Goal: Task Accomplishment & Management: Use online tool/utility

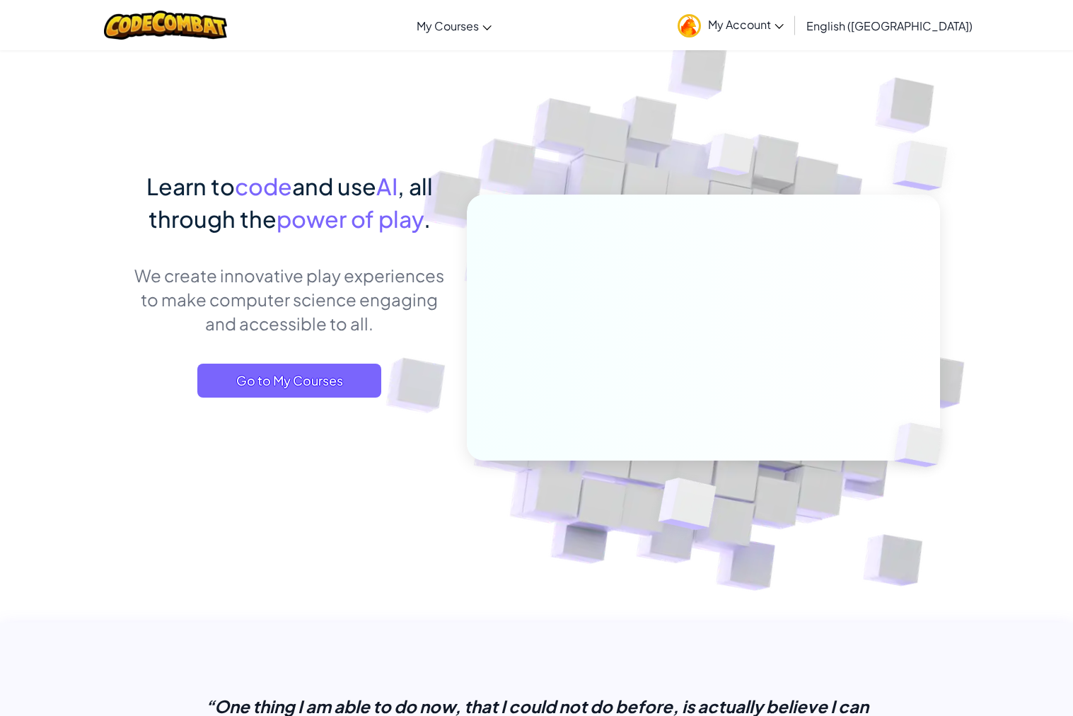
click at [784, 23] on span "My Account" at bounding box center [746, 24] width 76 height 15
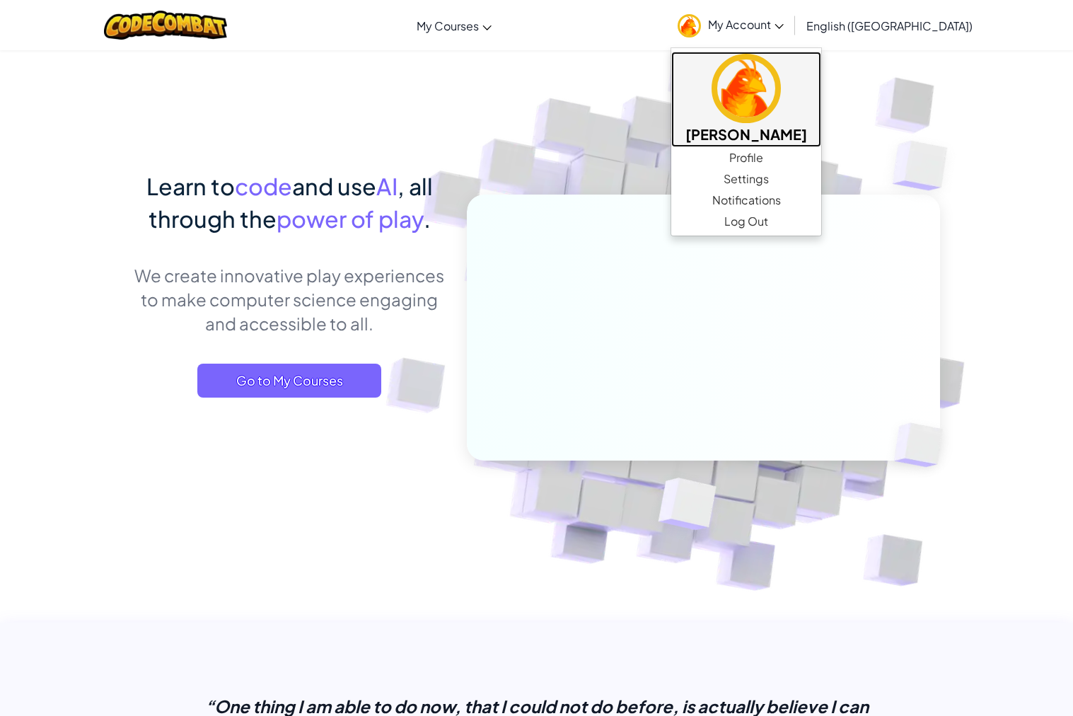
click at [807, 129] on h5 "[PERSON_NAME]" at bounding box center [746, 134] width 122 height 22
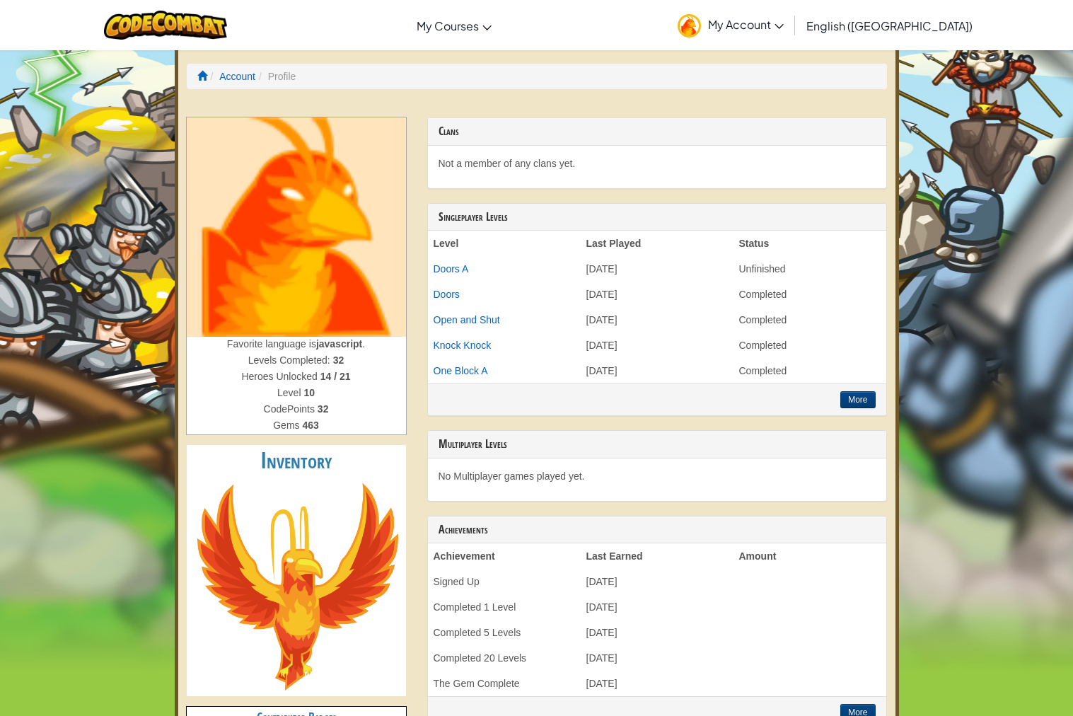
click at [784, 24] on span "My Account" at bounding box center [746, 24] width 76 height 15
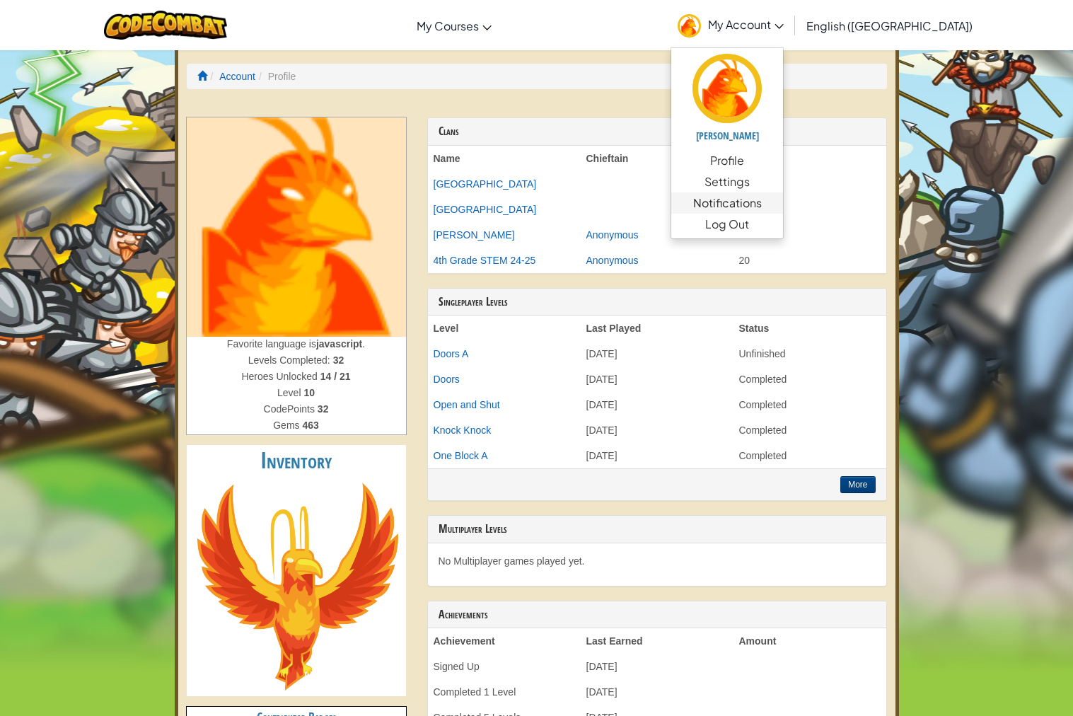
click at [762, 207] on span "Notifications" at bounding box center [727, 203] width 69 height 17
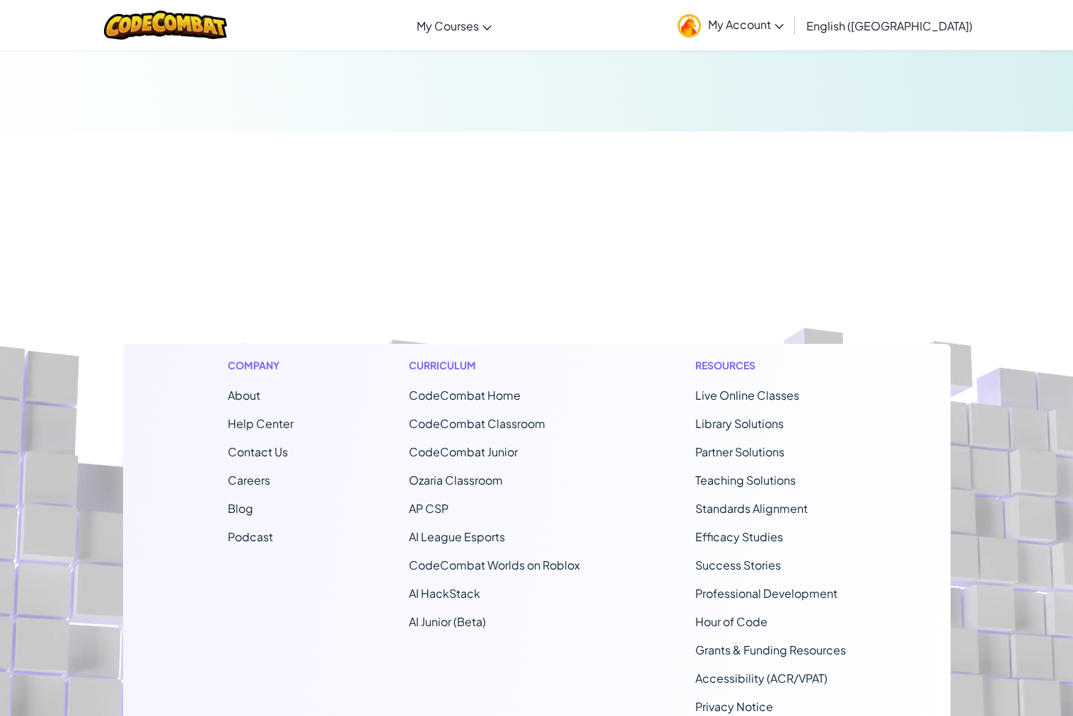
scroll to position [151, 0]
click at [473, 451] on link "CodeCombat Junior" at bounding box center [463, 450] width 109 height 15
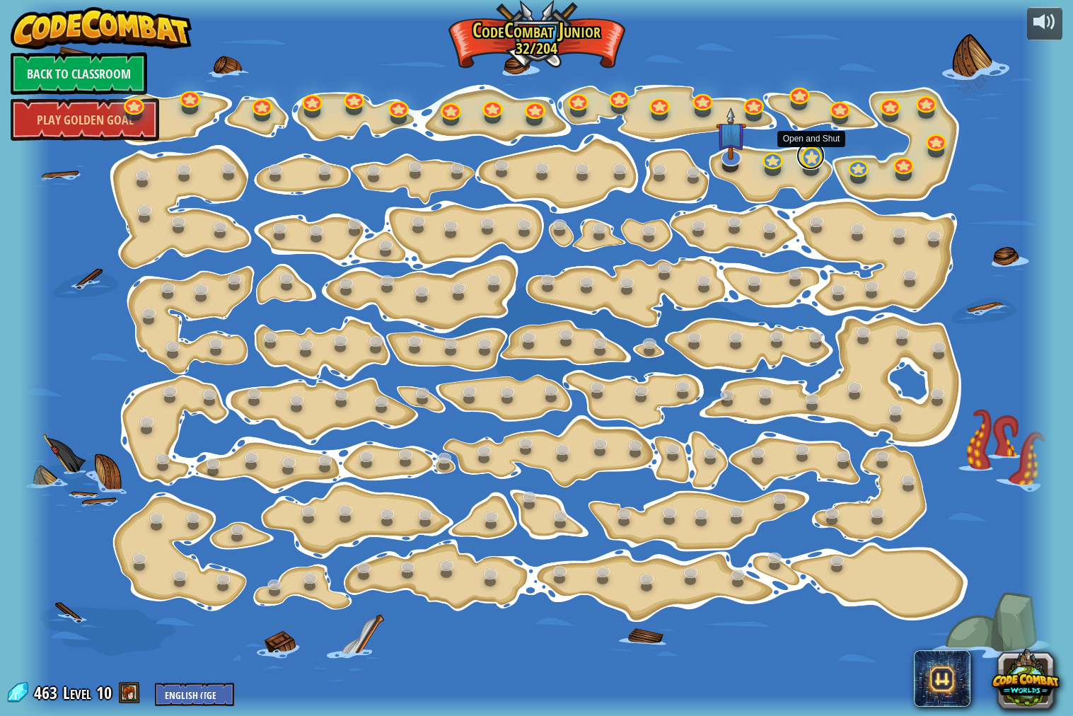
click at [814, 163] on link at bounding box center [810, 155] width 28 height 28
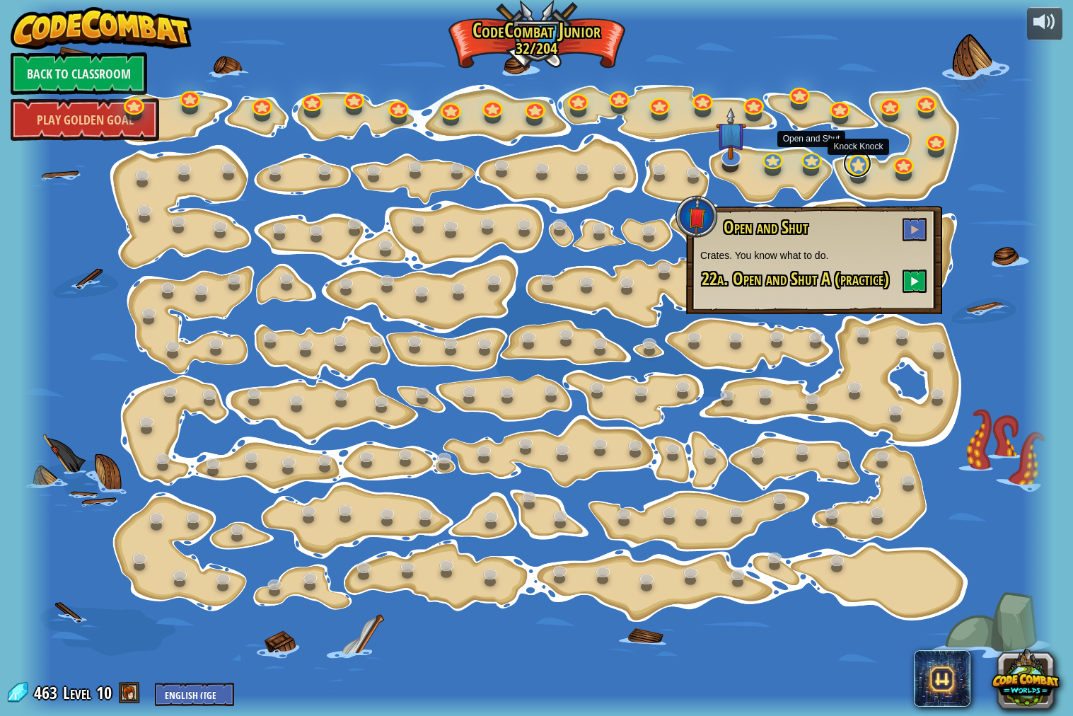
click at [850, 165] on link at bounding box center [857, 163] width 28 height 28
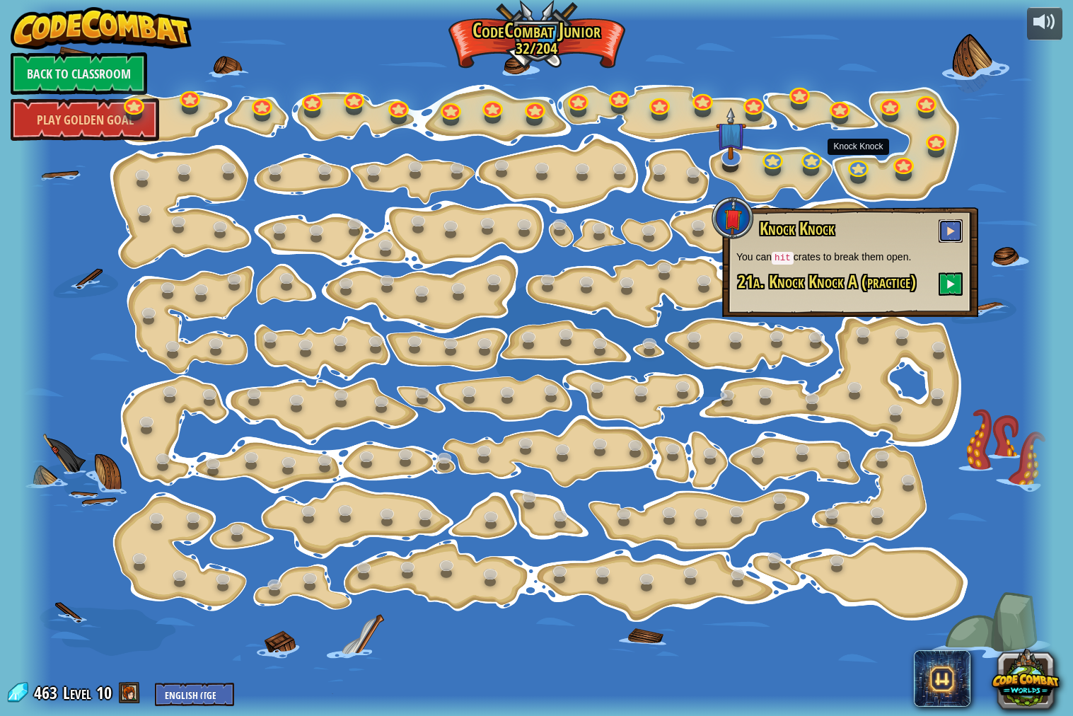
click at [957, 231] on button at bounding box center [951, 230] width 24 height 23
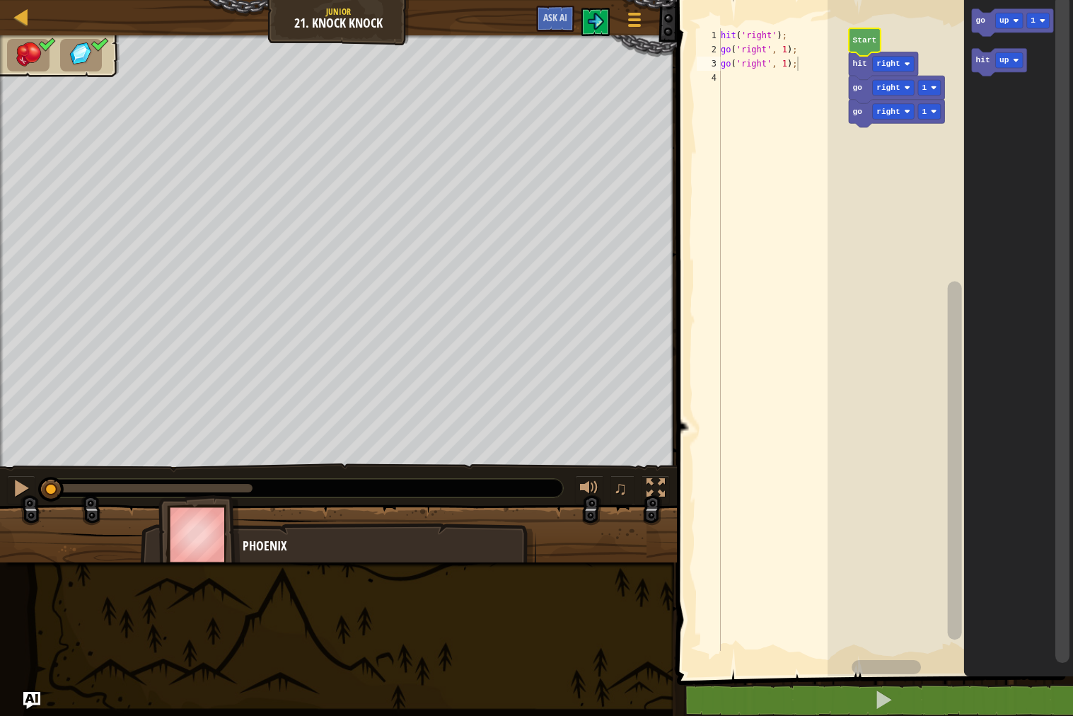
click at [864, 33] on icon "Blockly Workspace" at bounding box center [865, 42] width 32 height 28
click at [29, 485] on div at bounding box center [21, 488] width 18 height 18
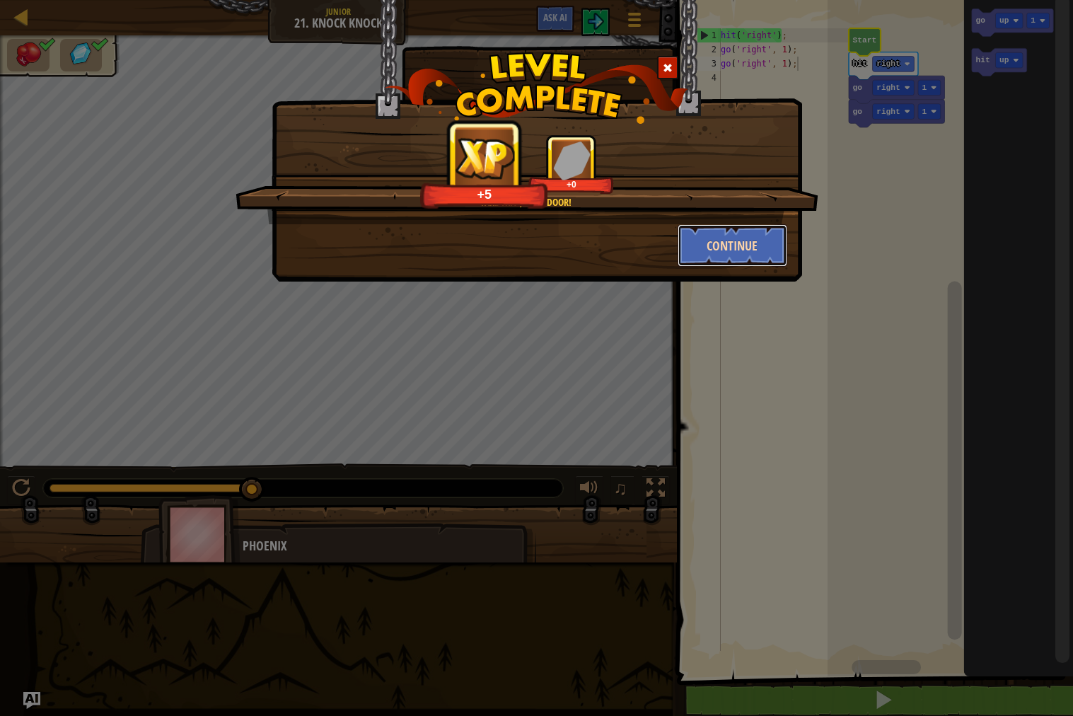
click at [703, 248] on button "Continue" at bounding box center [733, 245] width 110 height 42
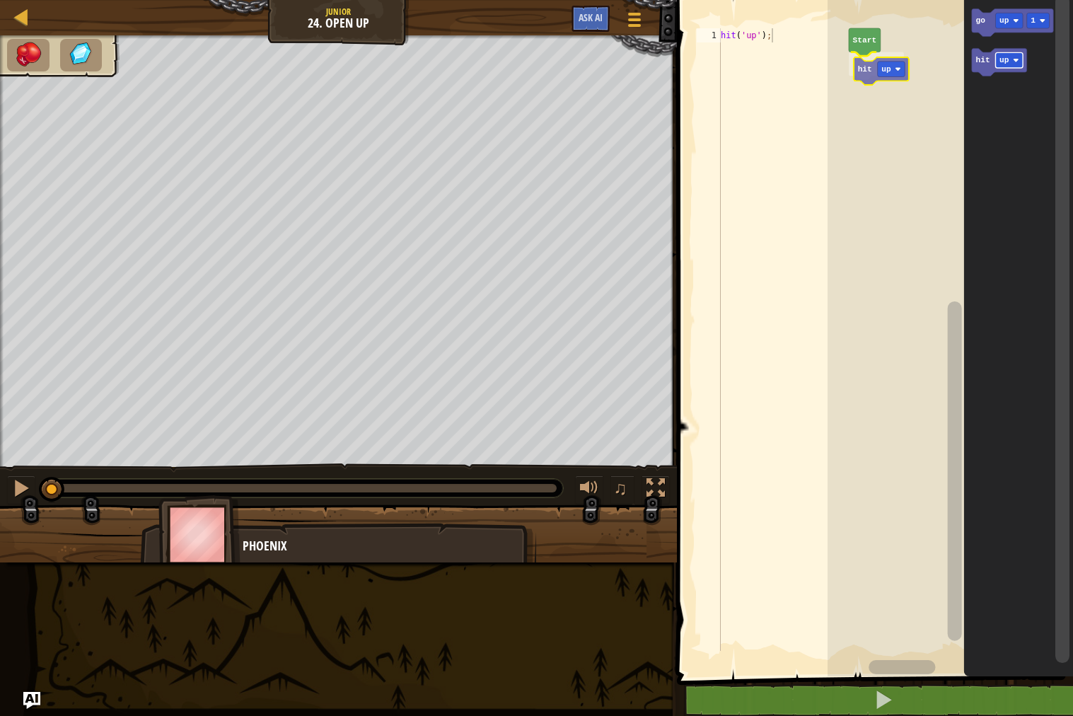
click at [882, 68] on div "Start hit up go up 1 hit up hit up" at bounding box center [950, 334] width 245 height 683
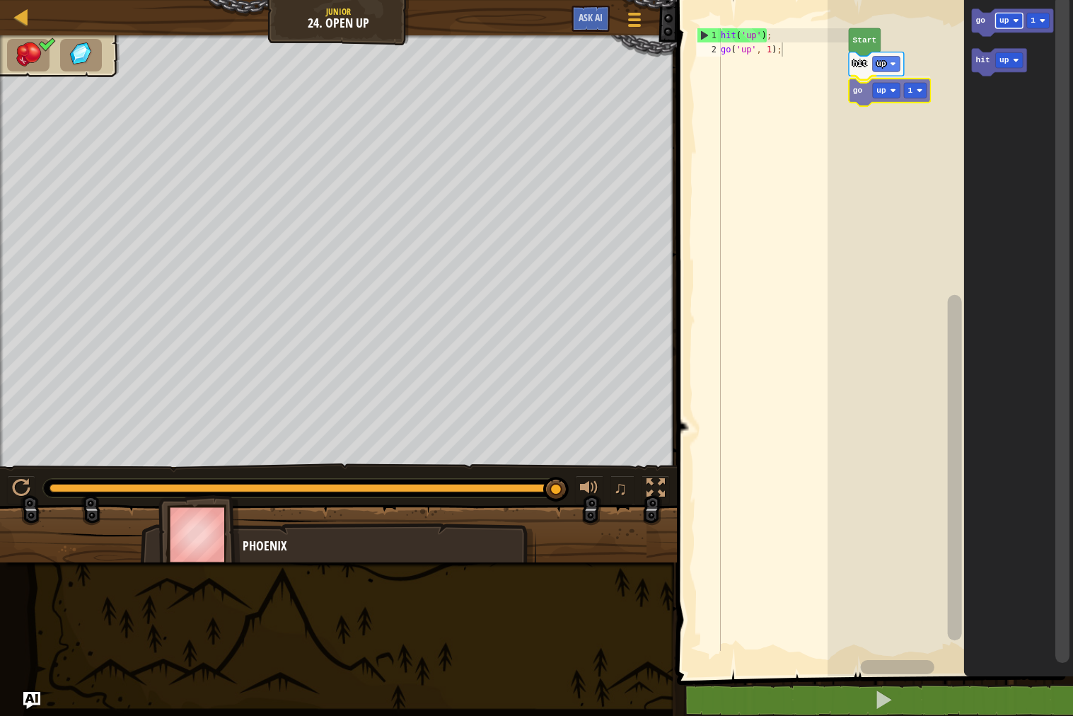
click at [888, 86] on div "Start hit up go up 1 go up 1 hit up go up 1" at bounding box center [950, 334] width 245 height 683
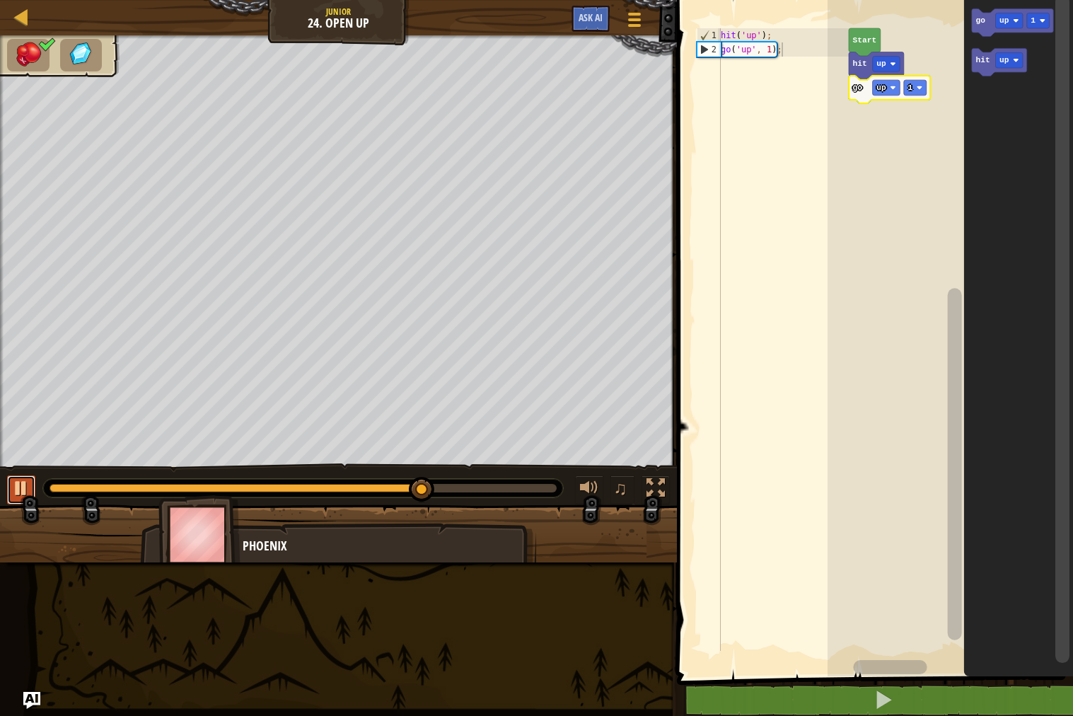
click at [19, 486] on div at bounding box center [21, 488] width 18 height 18
click at [52, 485] on div at bounding box center [238, 488] width 376 height 8
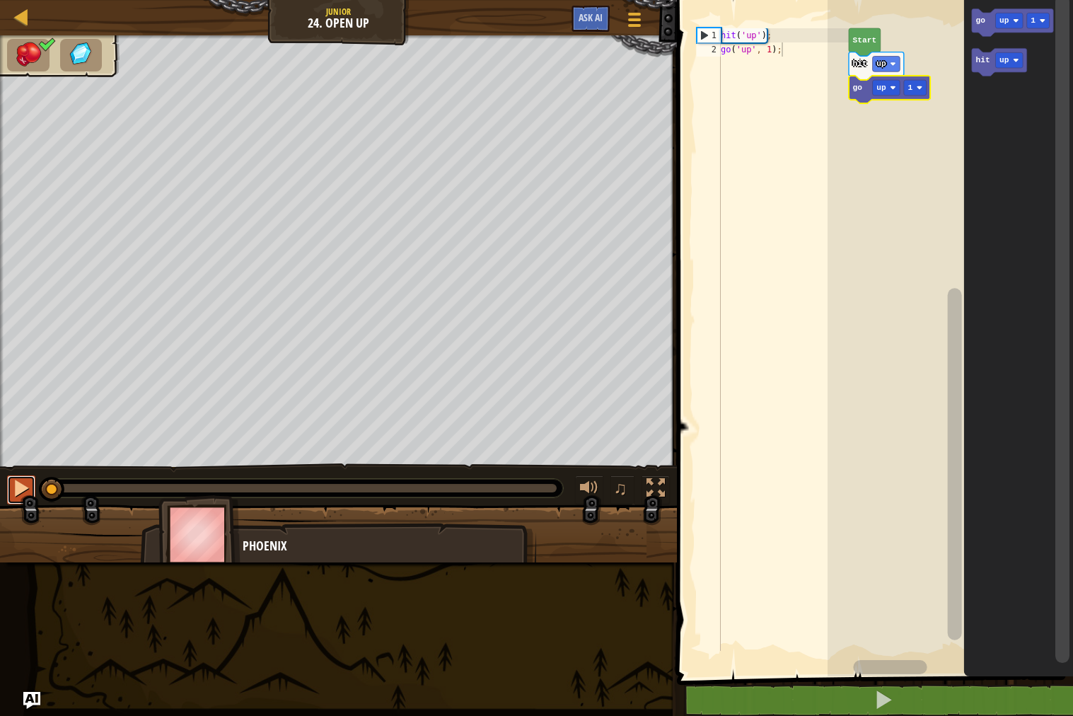
click at [30, 492] on div at bounding box center [21, 488] width 18 height 18
click at [30, 493] on button at bounding box center [21, 489] width 28 height 29
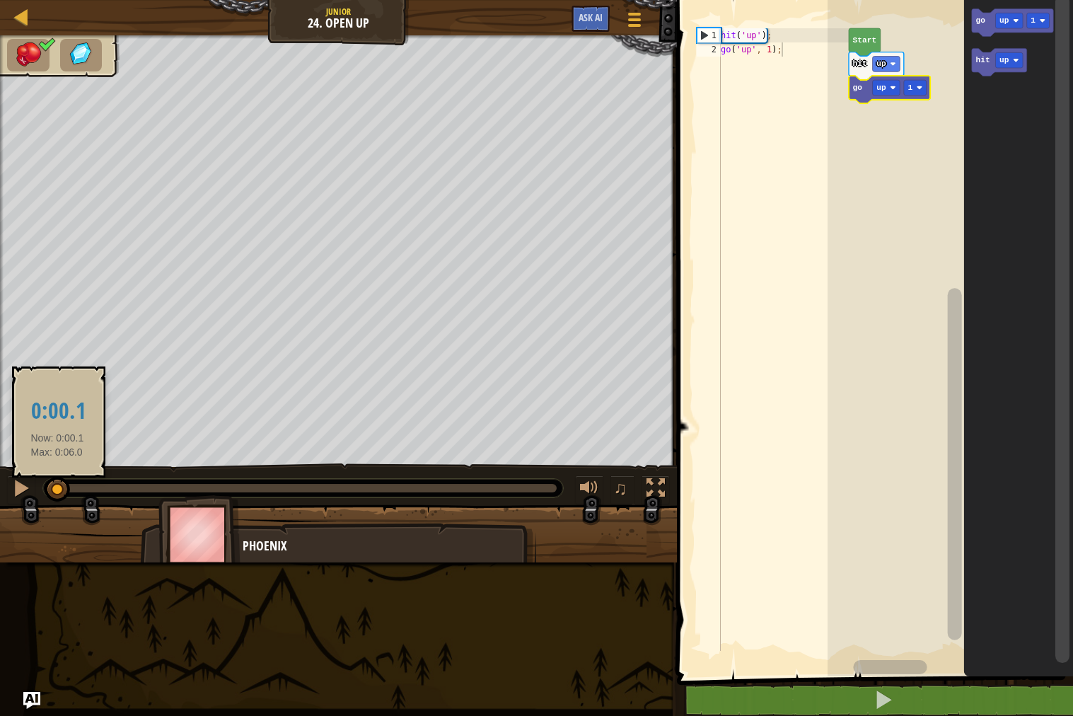
drag, startPoint x: 91, startPoint y: 494, endPoint x: 54, endPoint y: 487, distance: 37.3
click at [54, 487] on div at bounding box center [57, 489] width 25 height 25
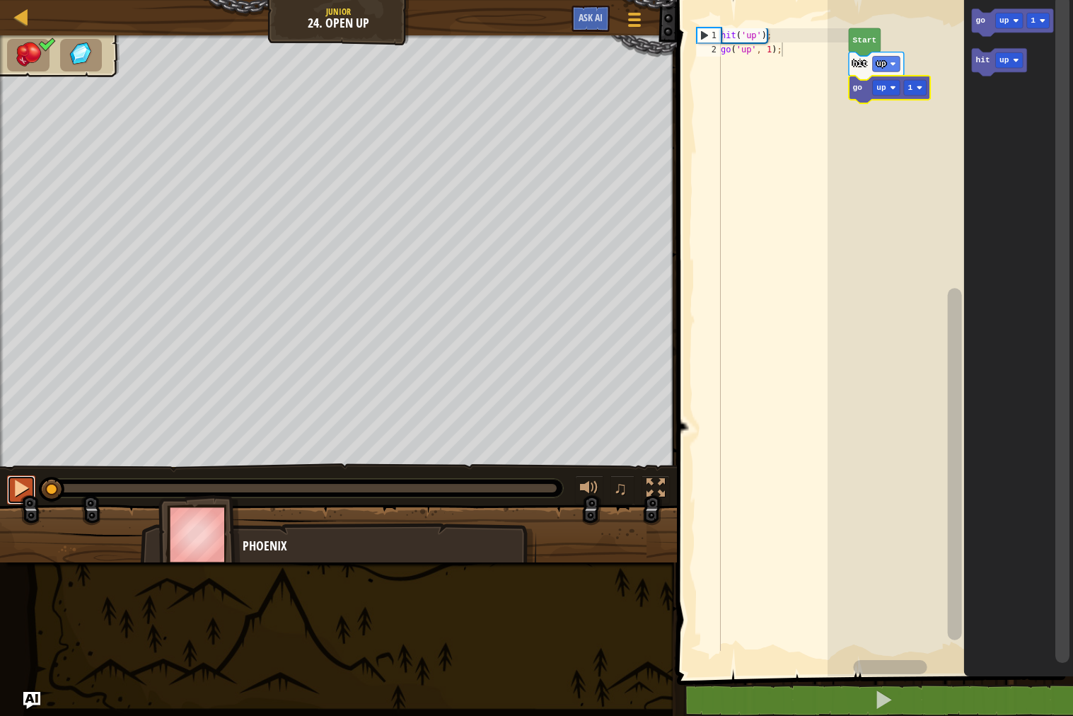
click at [23, 491] on div at bounding box center [21, 488] width 18 height 18
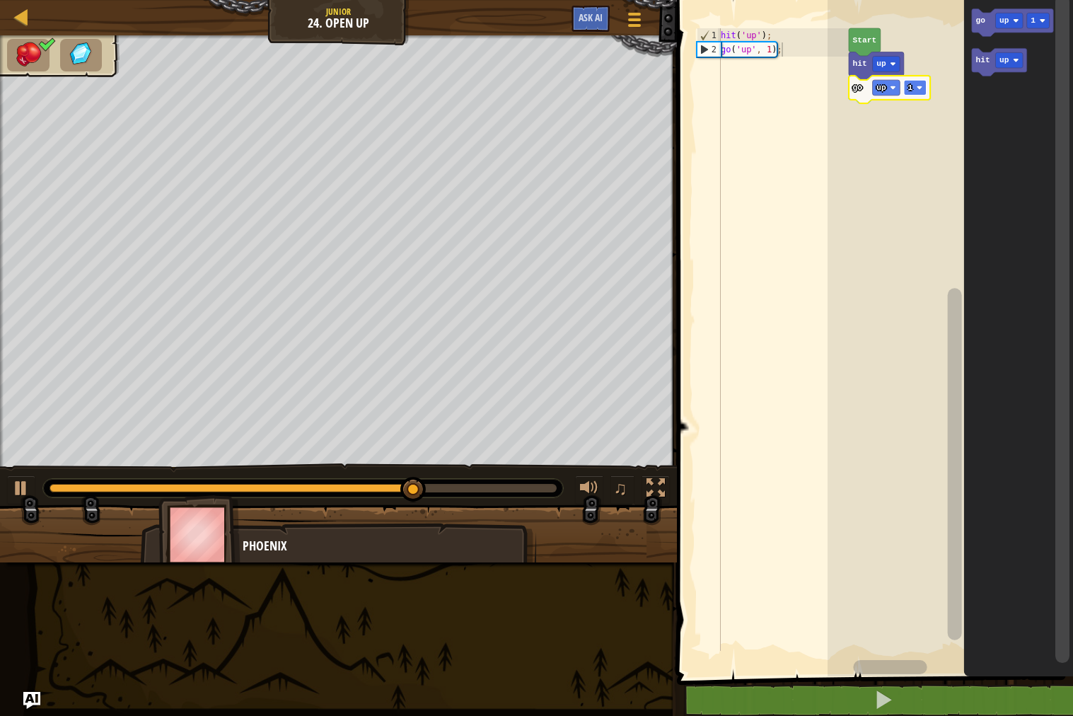
click at [912, 93] on rect "Blockly Workspace" at bounding box center [915, 88] width 23 height 16
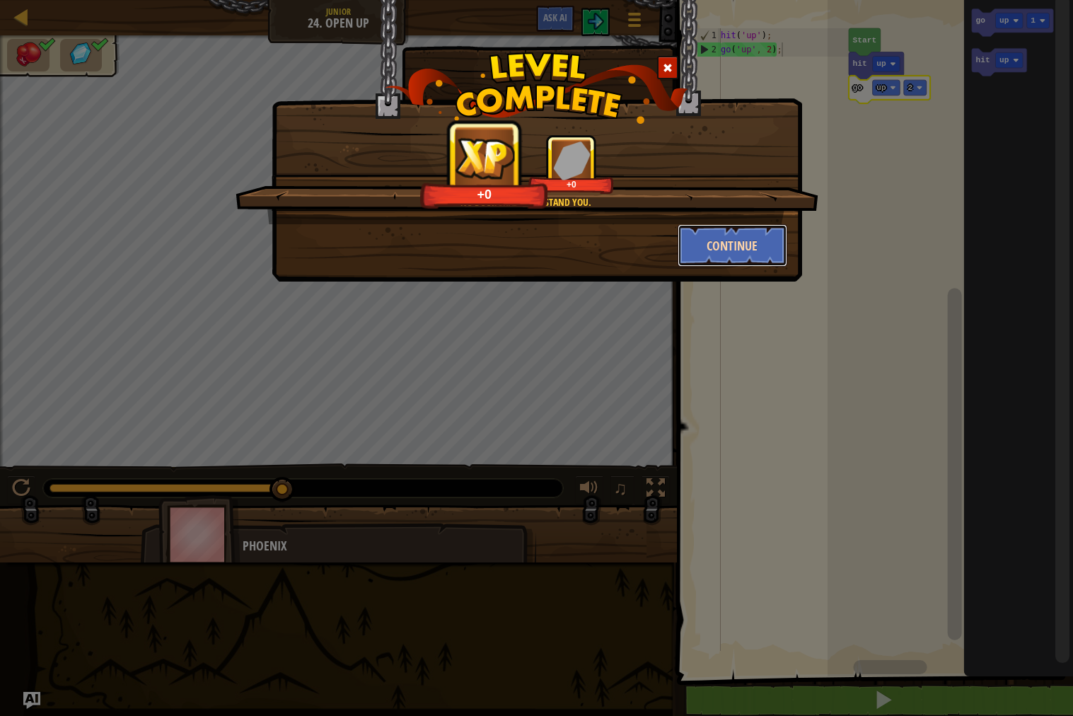
click at [747, 259] on button "Continue" at bounding box center [733, 245] width 110 height 42
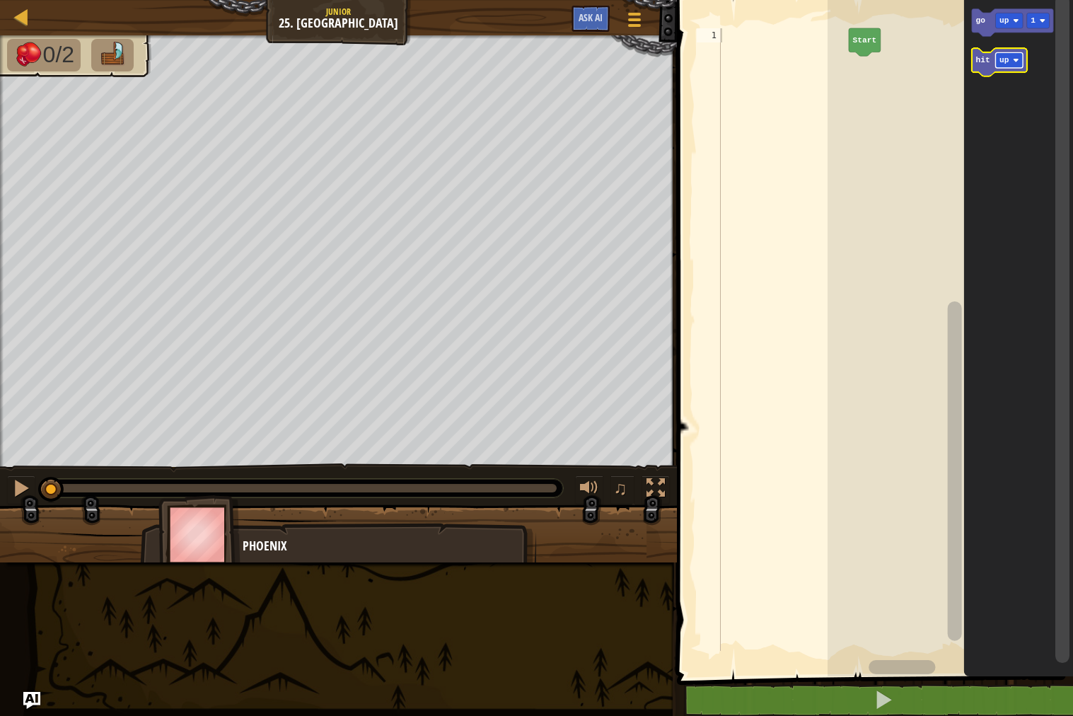
click at [1014, 65] on rect "Blockly Workspace" at bounding box center [1010, 60] width 28 height 16
click at [860, 68] on div "Start hit right go up 1 hit right hit right" at bounding box center [950, 334] width 245 height 683
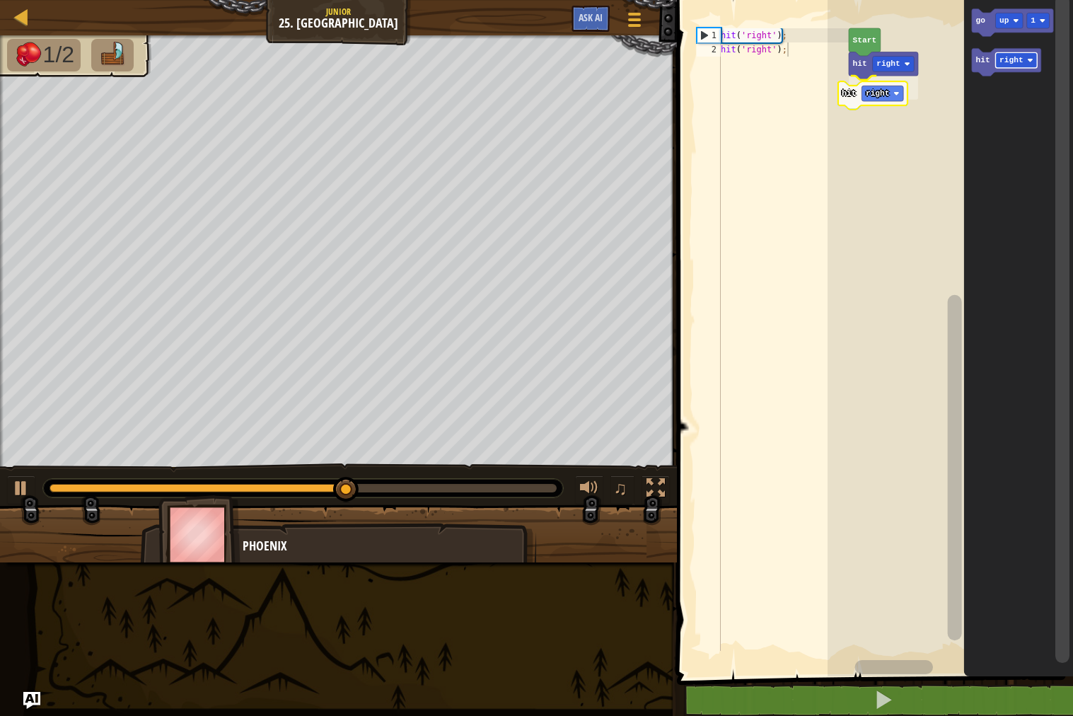
click at [886, 88] on div "Start hit right hit right go up 1 hit right hit right" at bounding box center [950, 334] width 245 height 683
click at [1010, 22] on g "up" at bounding box center [1010, 21] width 28 height 16
click at [1010, 23] on rect "Blockly Workspace" at bounding box center [1010, 21] width 28 height 16
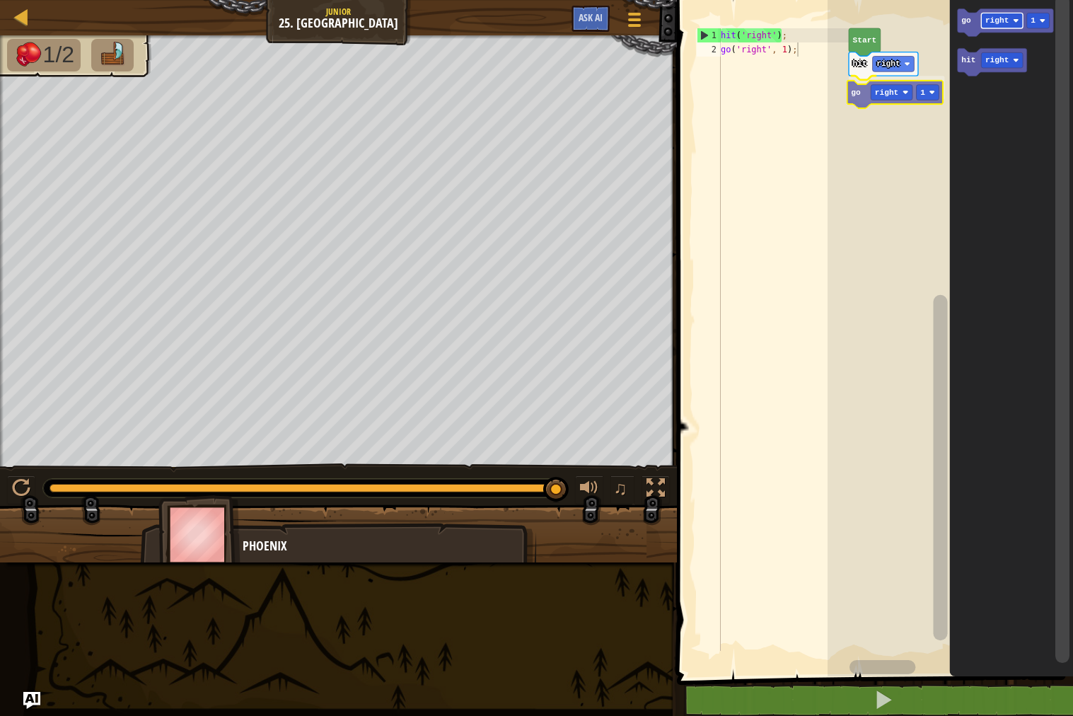
click at [874, 91] on div "Start hit right go right 1 go right 1 hit right go right 1" at bounding box center [950, 334] width 245 height 683
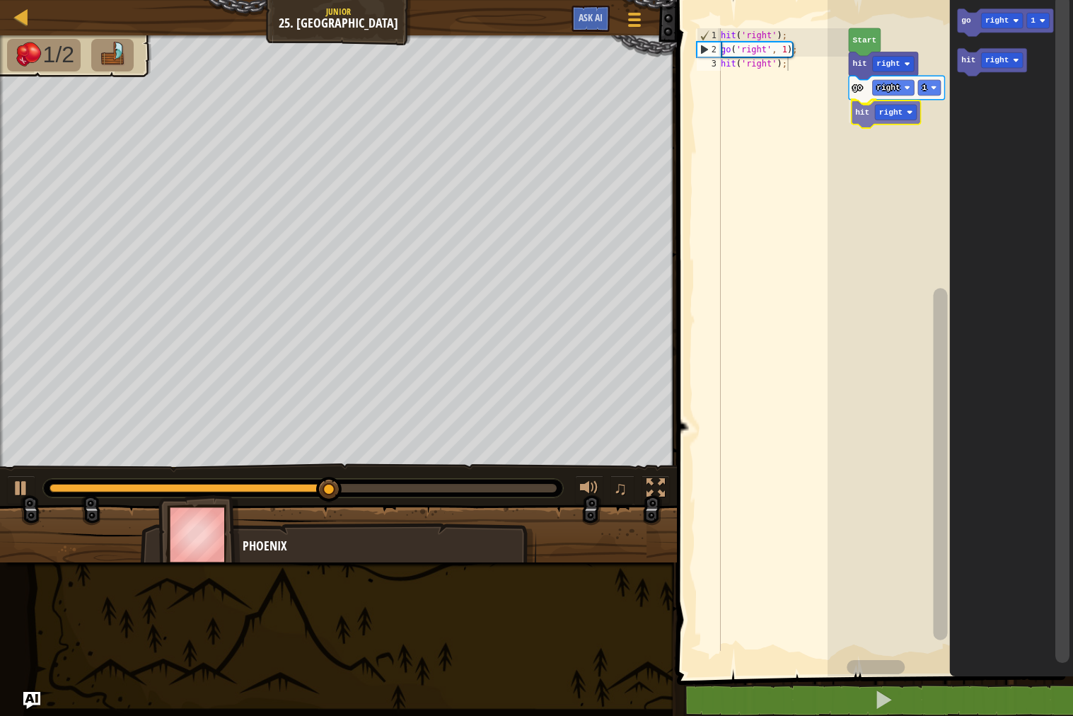
click at [866, 114] on div "Start hit right go right 1 hit right go right 1 hit right hit right" at bounding box center [950, 334] width 245 height 683
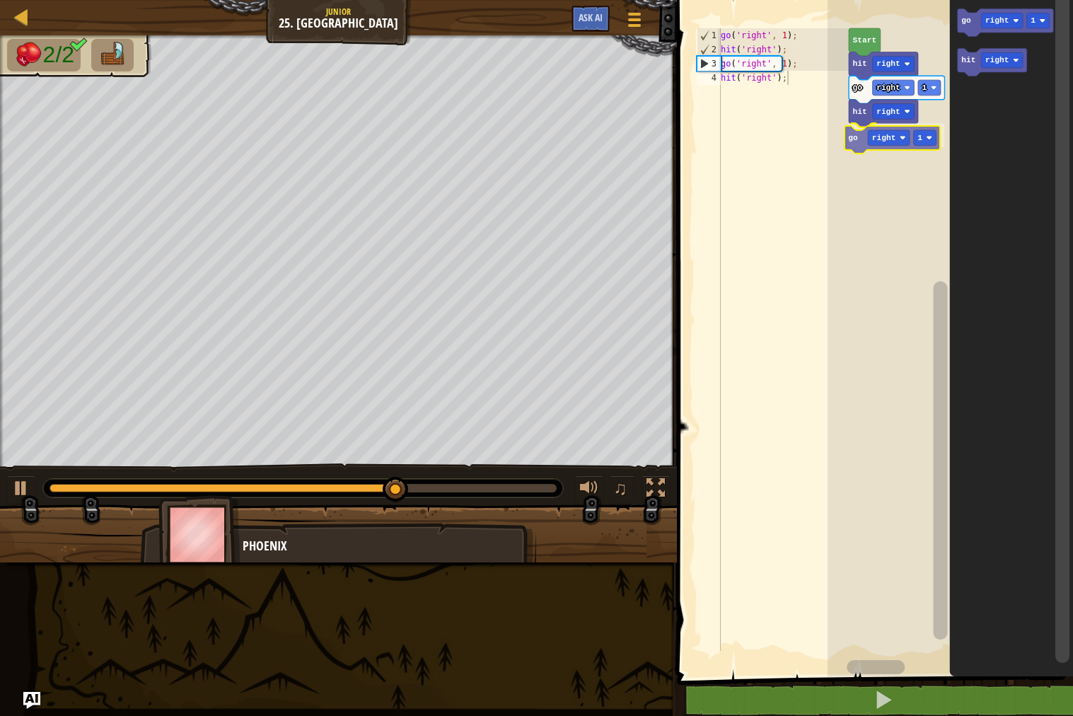
click at [872, 146] on div "Start hit right go right 1 hit right go right 1 go right 1 hit right go right 1" at bounding box center [950, 334] width 245 height 683
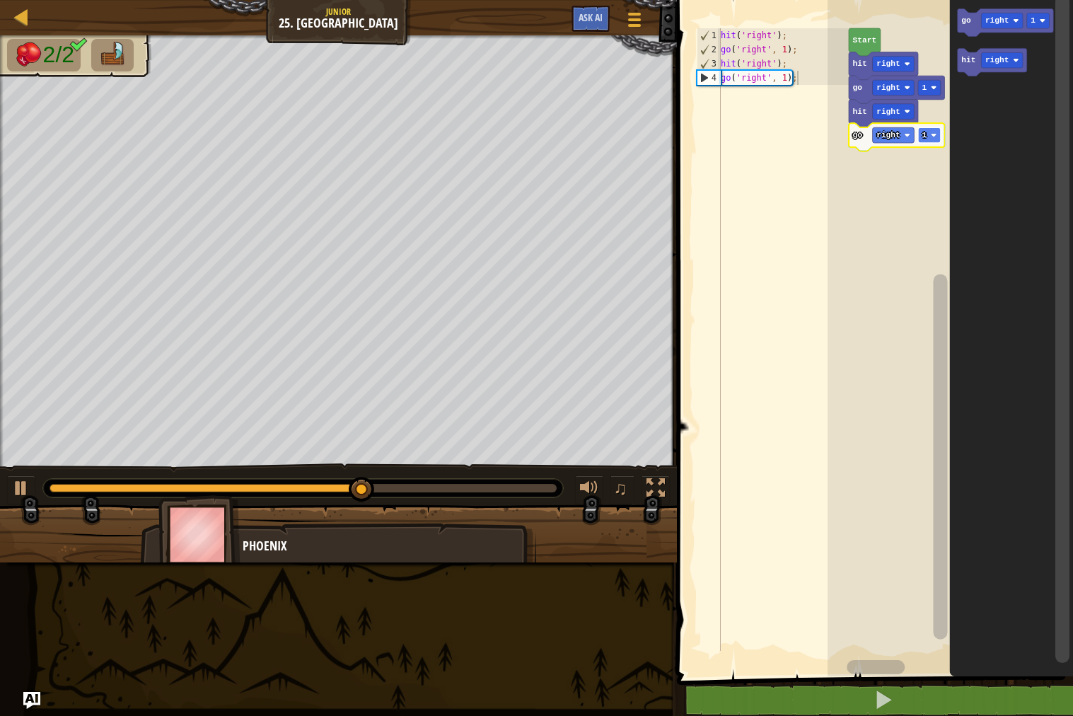
click at [924, 139] on text "1" at bounding box center [924, 135] width 5 height 8
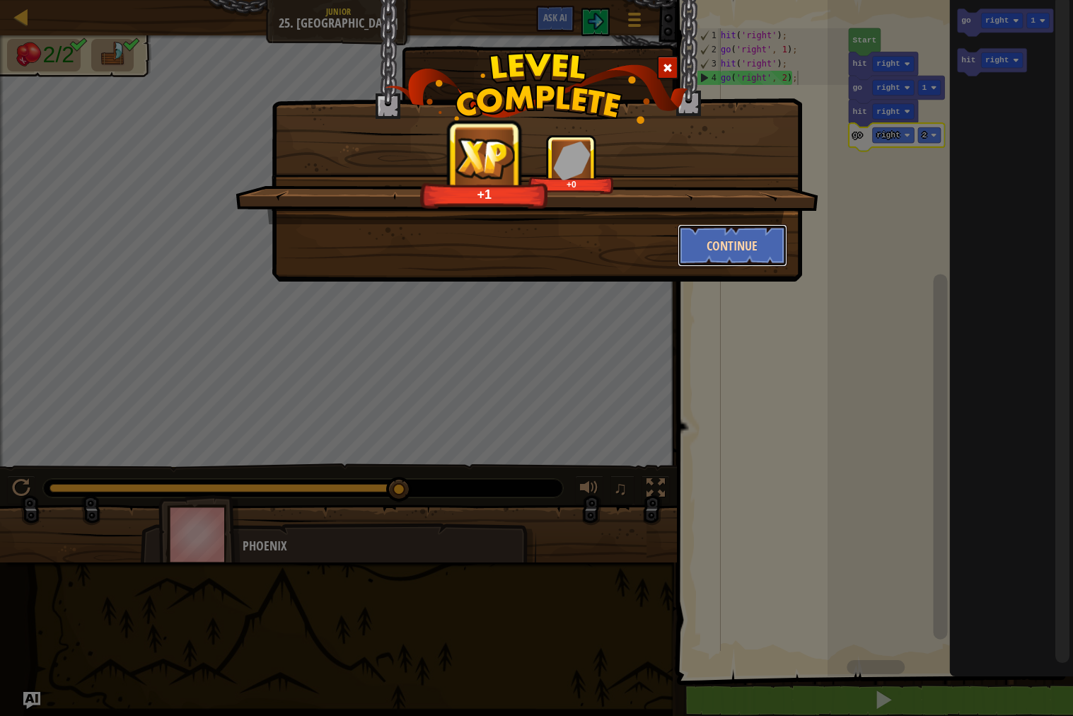
click at [743, 240] on button "Continue" at bounding box center [733, 245] width 110 height 42
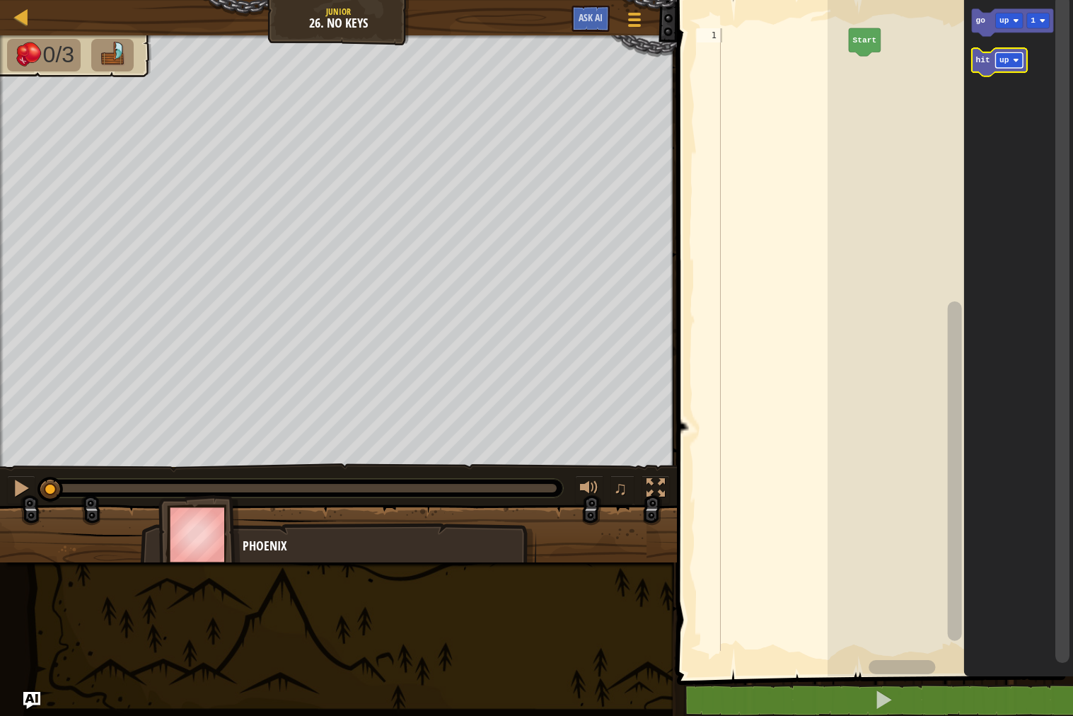
click at [1007, 64] on rect "Blockly Workspace" at bounding box center [1010, 60] width 28 height 16
click at [858, 70] on div "Start hit right go up 1 hit right hit right" at bounding box center [950, 334] width 245 height 683
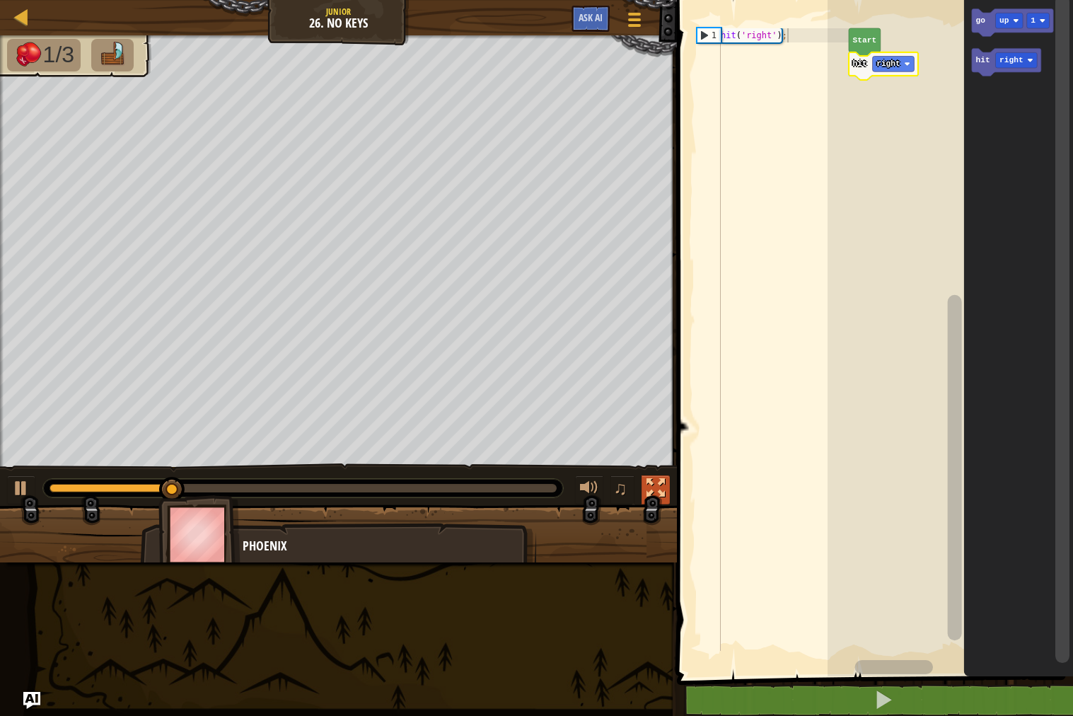
click at [644, 480] on button at bounding box center [656, 489] width 28 height 29
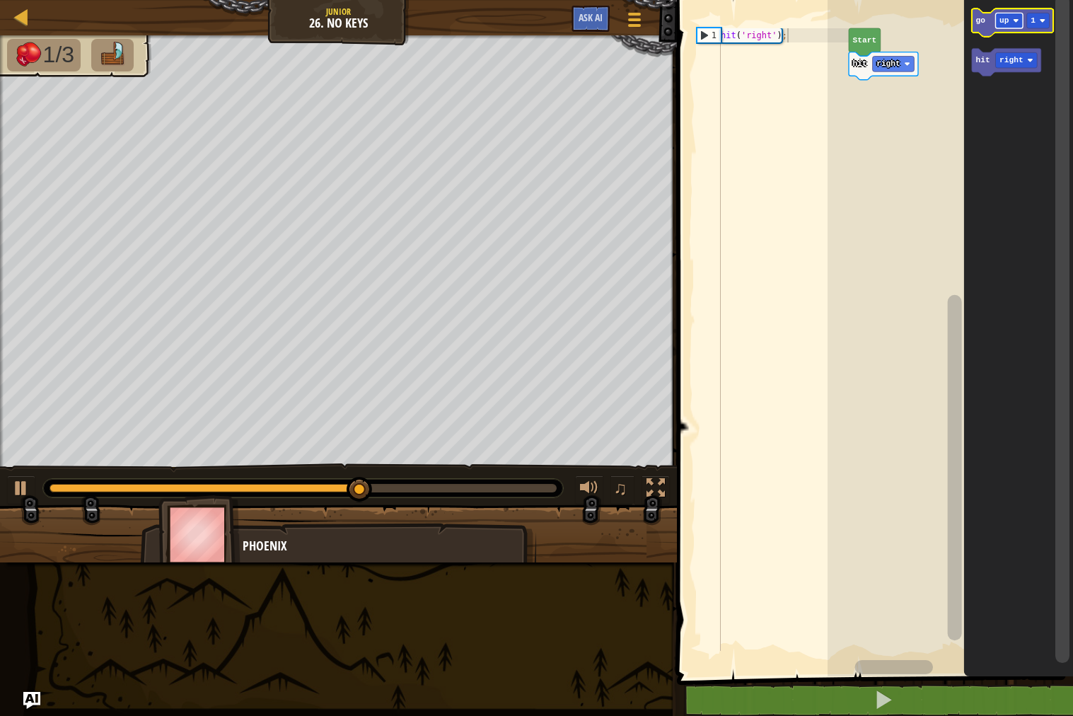
click at [1017, 25] on rect "Blockly Workspace" at bounding box center [1010, 21] width 28 height 16
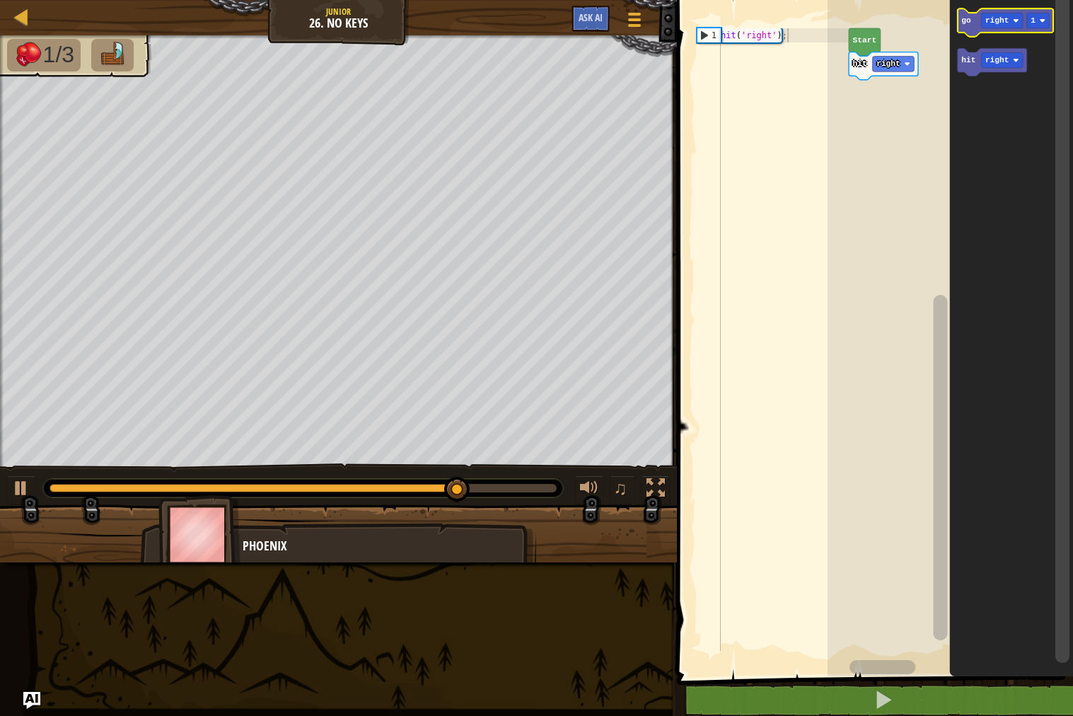
click at [1045, 11] on icon "Blockly Workspace" at bounding box center [1005, 22] width 95 height 28
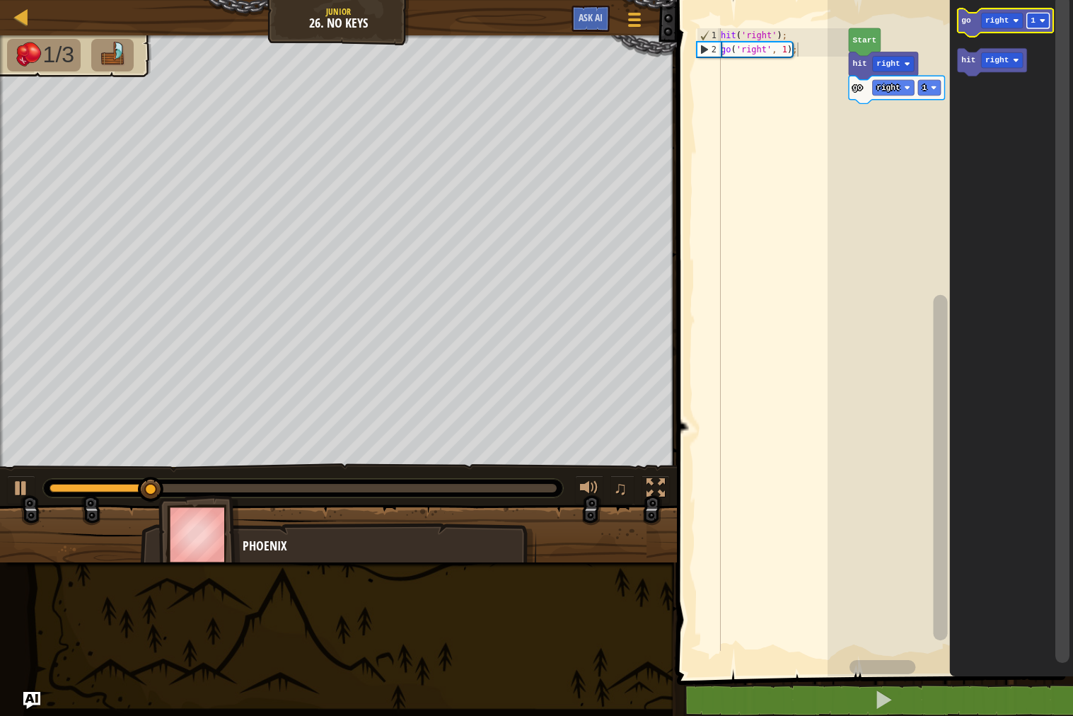
click at [1042, 21] on image "Blockly Workspace" at bounding box center [1043, 21] width 6 height 6
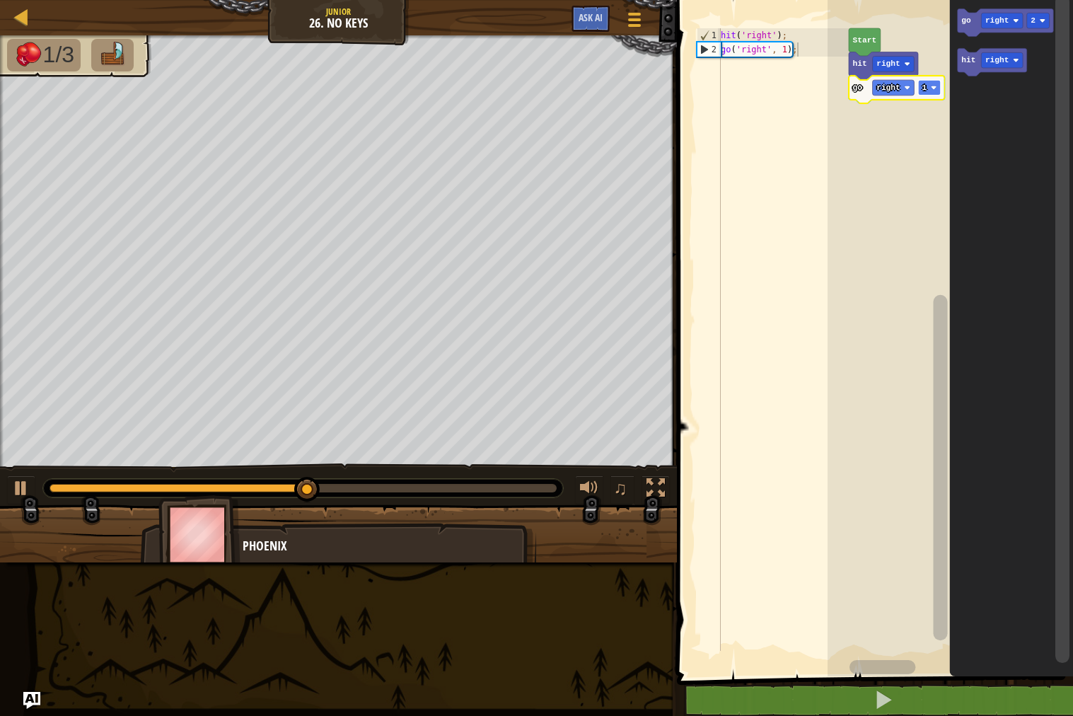
click at [926, 88] on text "1" at bounding box center [924, 87] width 5 height 8
click at [988, 59] on text "right" at bounding box center [997, 60] width 24 height 8
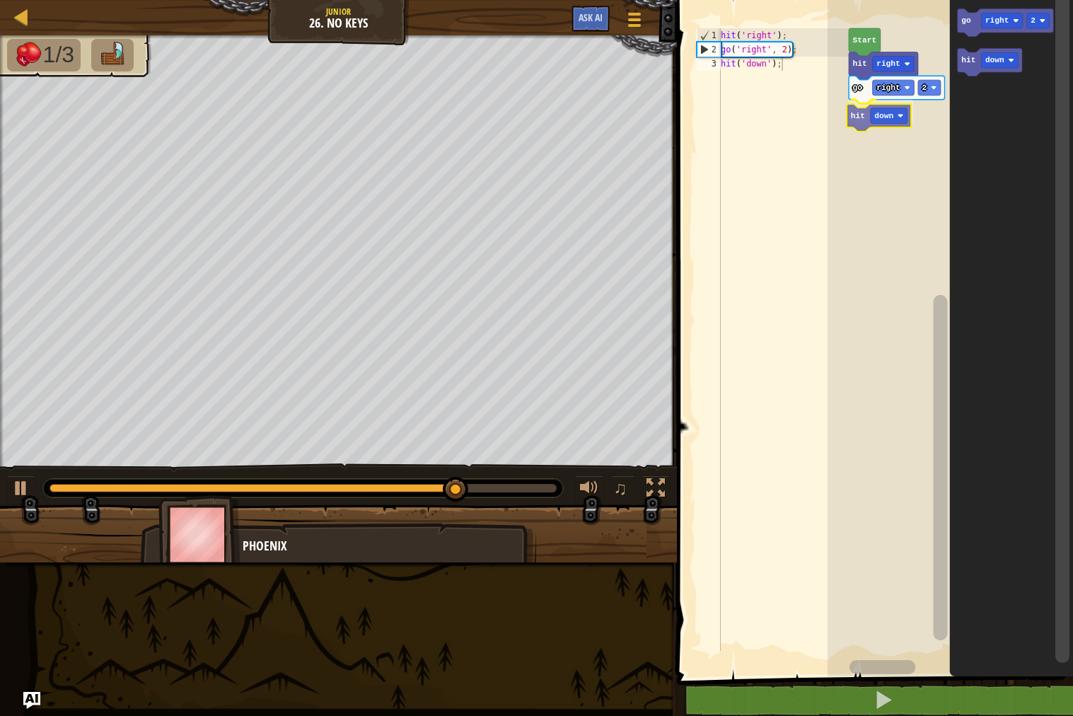
click at [856, 125] on div "Start hit right go right 2 hit down go right 2 hit down hit down" at bounding box center [950, 334] width 245 height 683
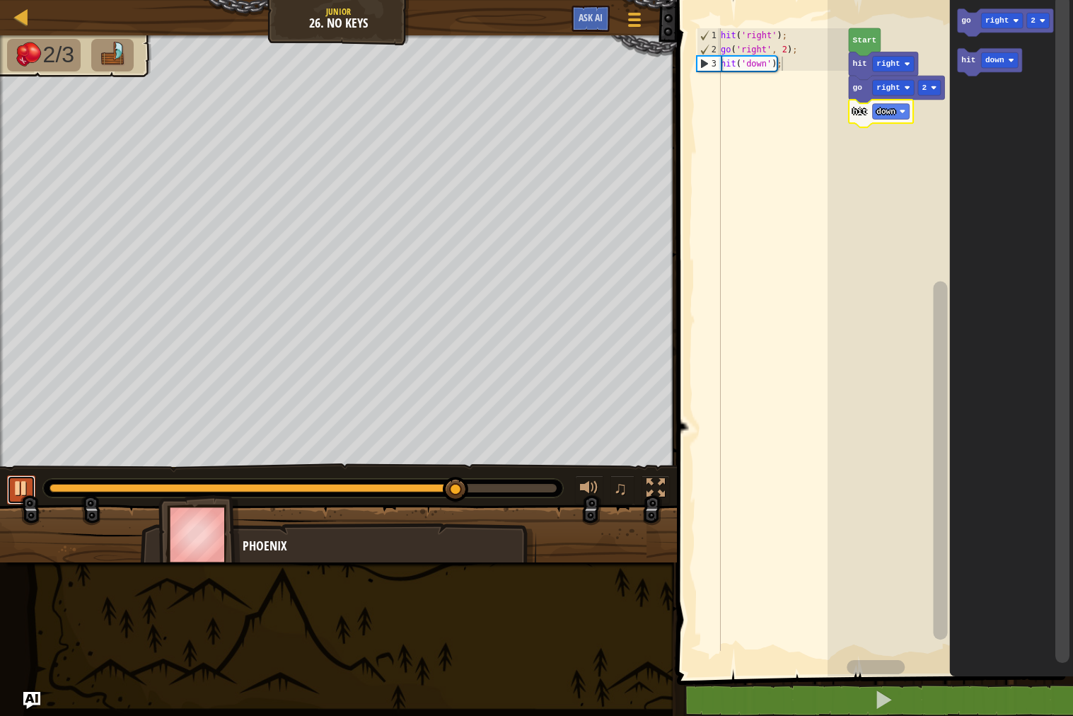
click at [23, 486] on div at bounding box center [21, 488] width 18 height 18
click at [993, 27] on rect "Blockly Workspace" at bounding box center [1003, 21] width 42 height 16
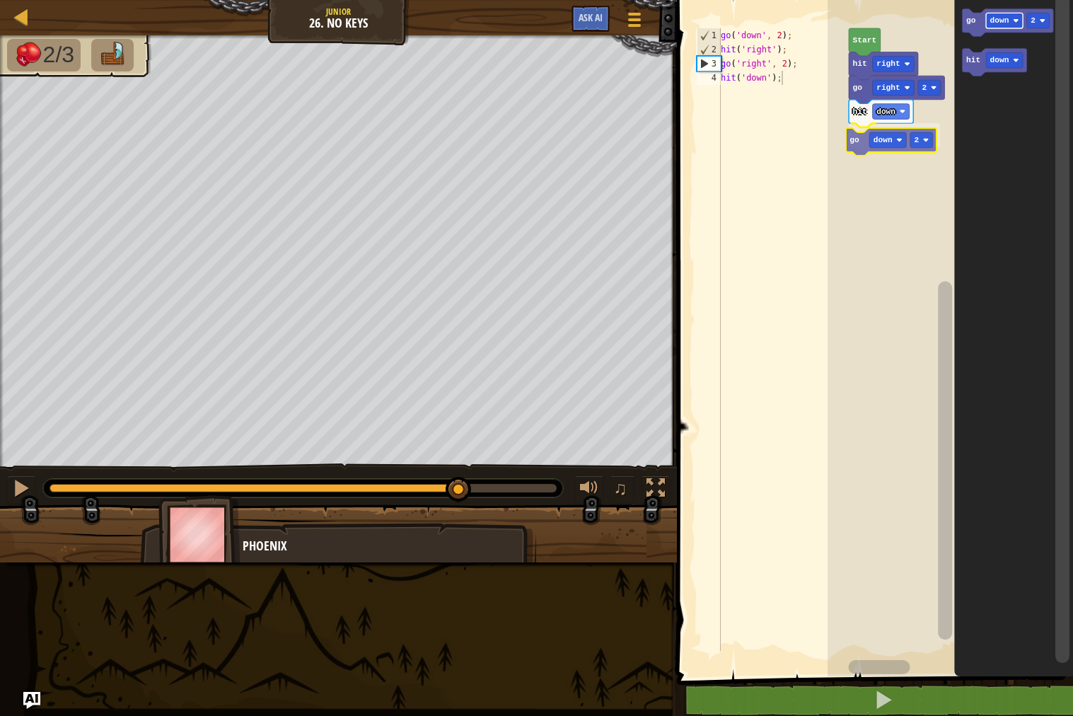
click at [900, 141] on div "Start hit right go right 2 hit down go down 2 go down 2 hit down go down 2" at bounding box center [950, 334] width 245 height 683
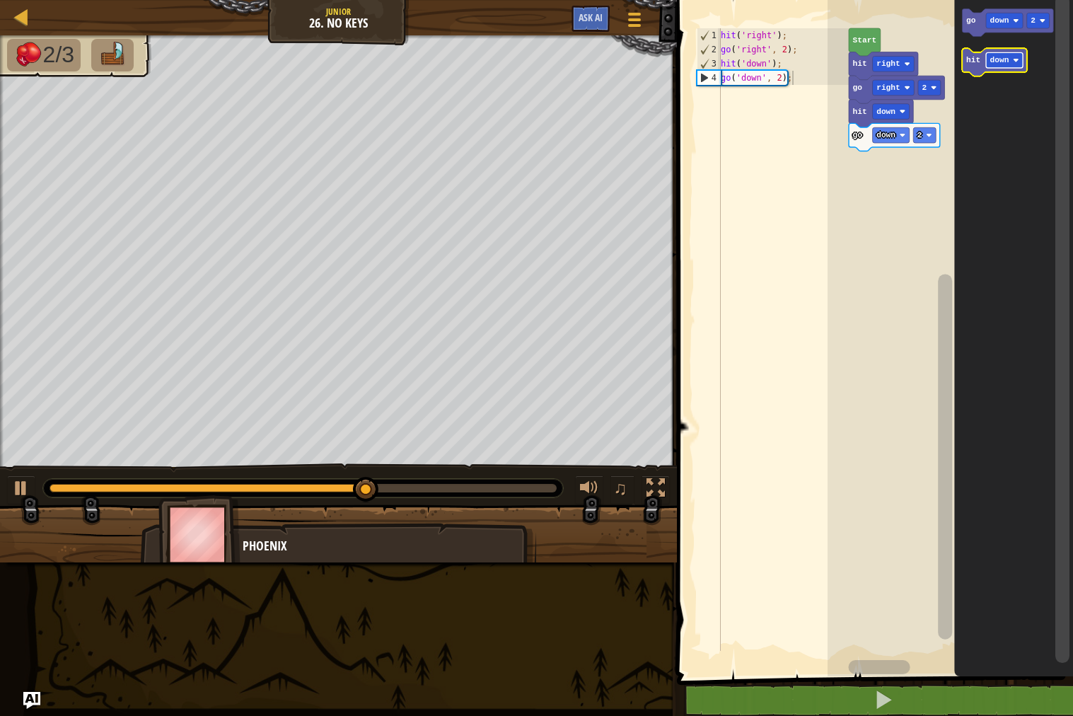
click at [1012, 56] on rect "Blockly Workspace" at bounding box center [1004, 60] width 37 height 16
click at [964, 69] on icon "Blockly Workspace" at bounding box center [1013, 334] width 119 height 683
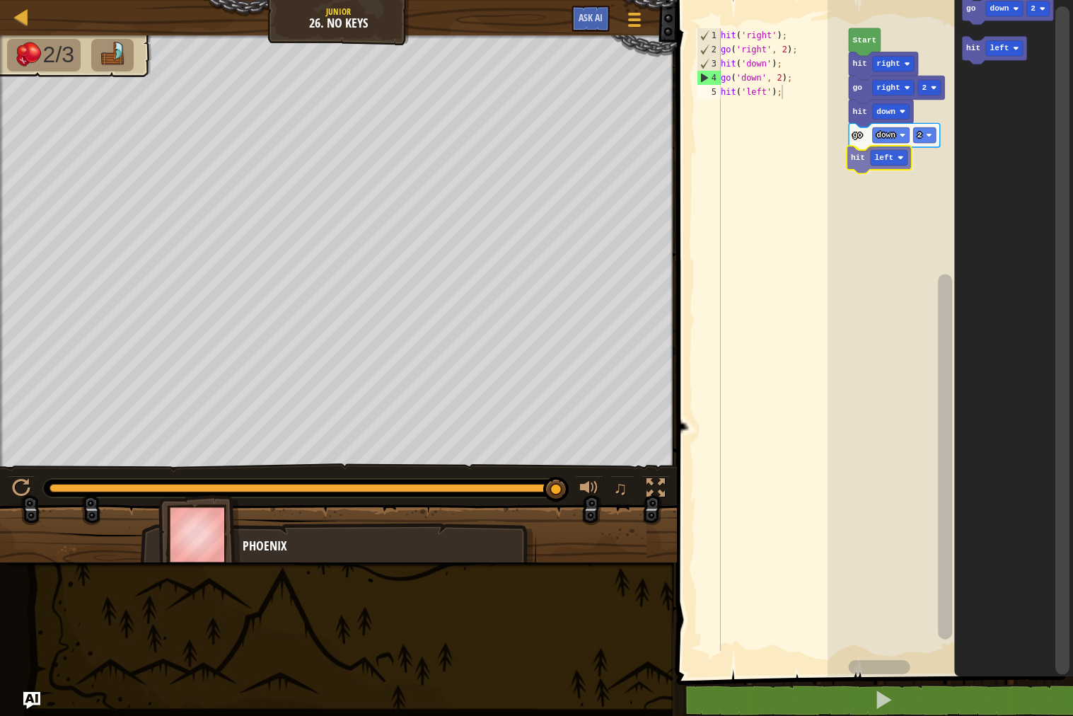
click at [861, 162] on div "Start hit right go right 2 hit down go down 2 hit left go down 2 hit left hit l…" at bounding box center [950, 334] width 245 height 683
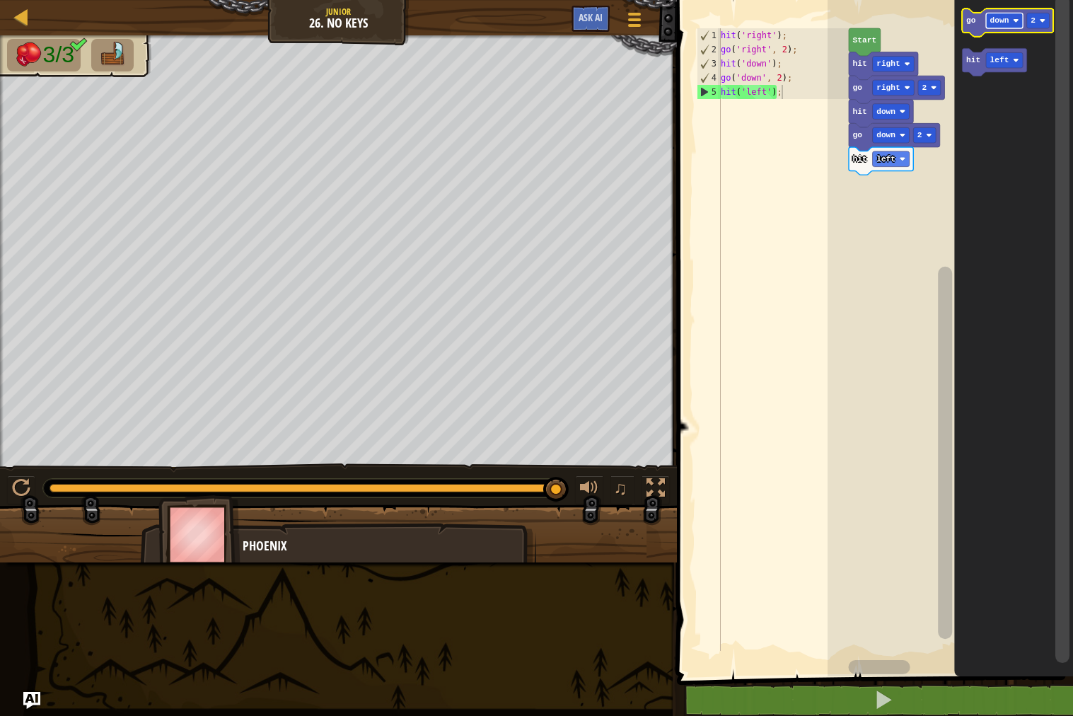
click at [987, 18] on rect "Blockly Workspace" at bounding box center [1004, 21] width 37 height 16
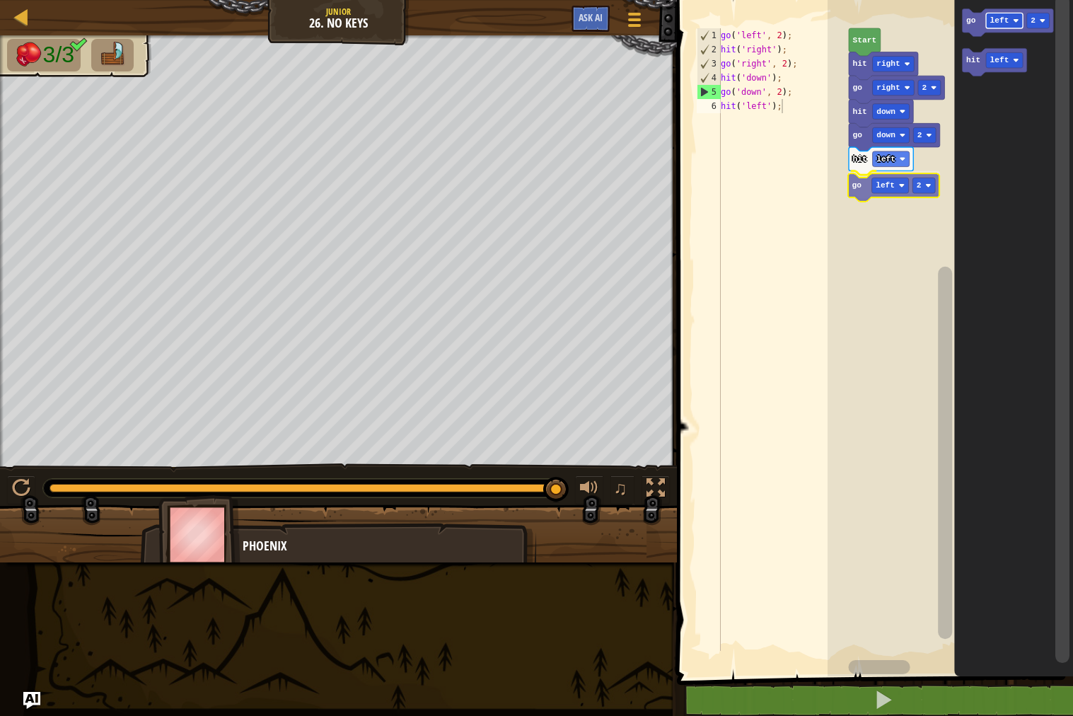
click at [891, 196] on div "Start hit right go right 2 hit down go down 2 hit left go left 2 go left 2 hit …" at bounding box center [950, 334] width 245 height 683
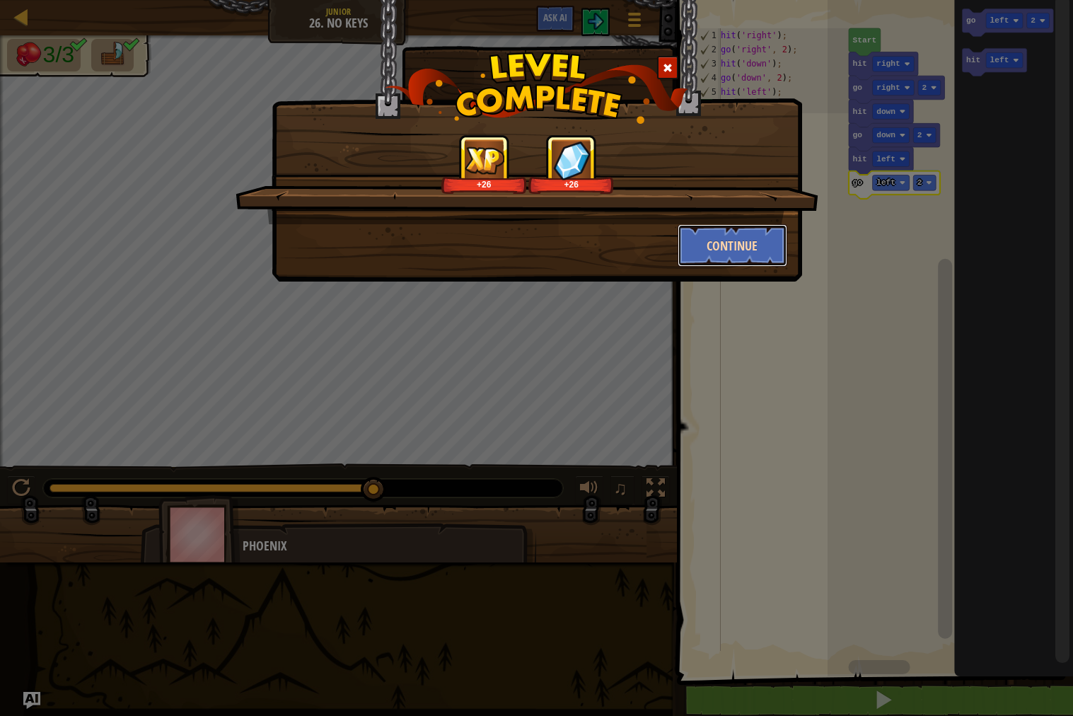
click at [733, 250] on button "Continue" at bounding box center [733, 245] width 110 height 42
